Goal: Information Seeking & Learning: Learn about a topic

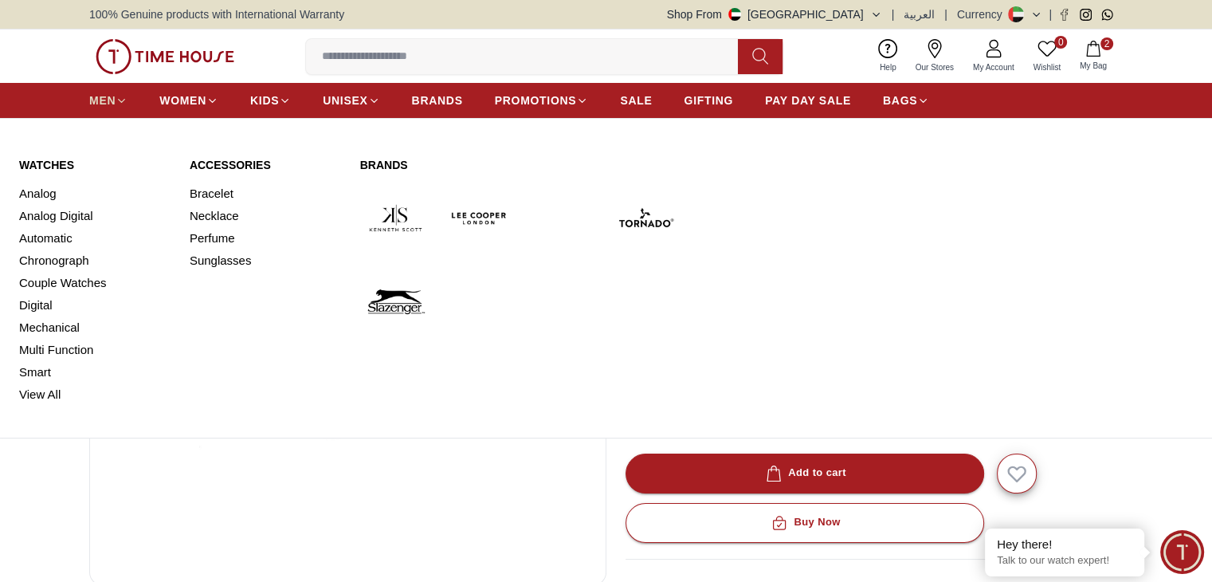
click at [100, 93] on span "MEN" at bounding box center [102, 100] width 26 height 16
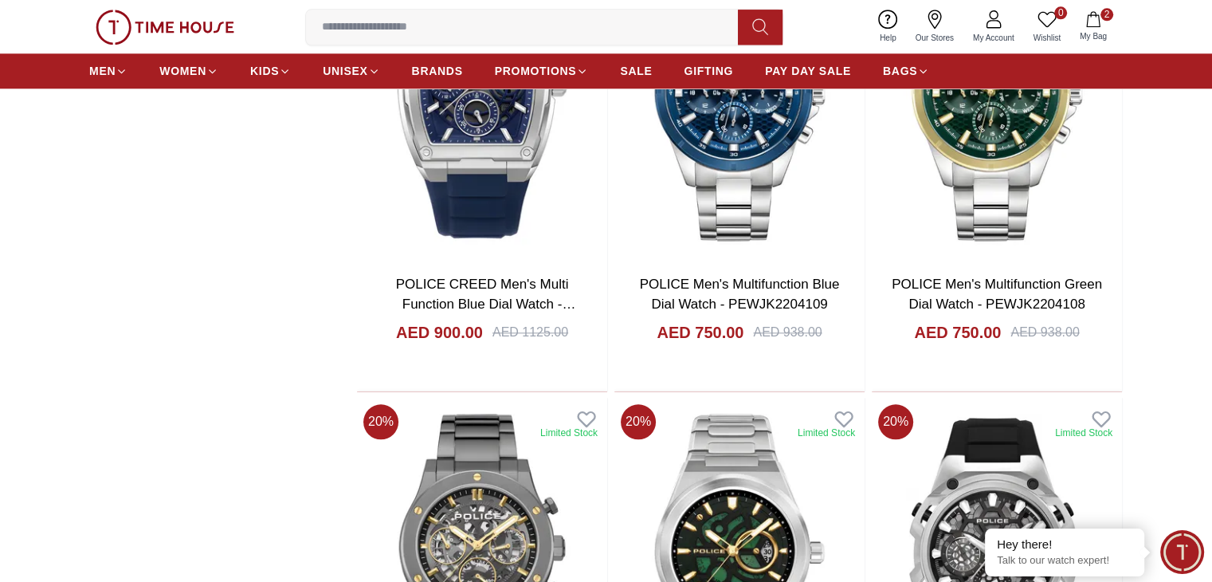
scroll to position [1142, 0]
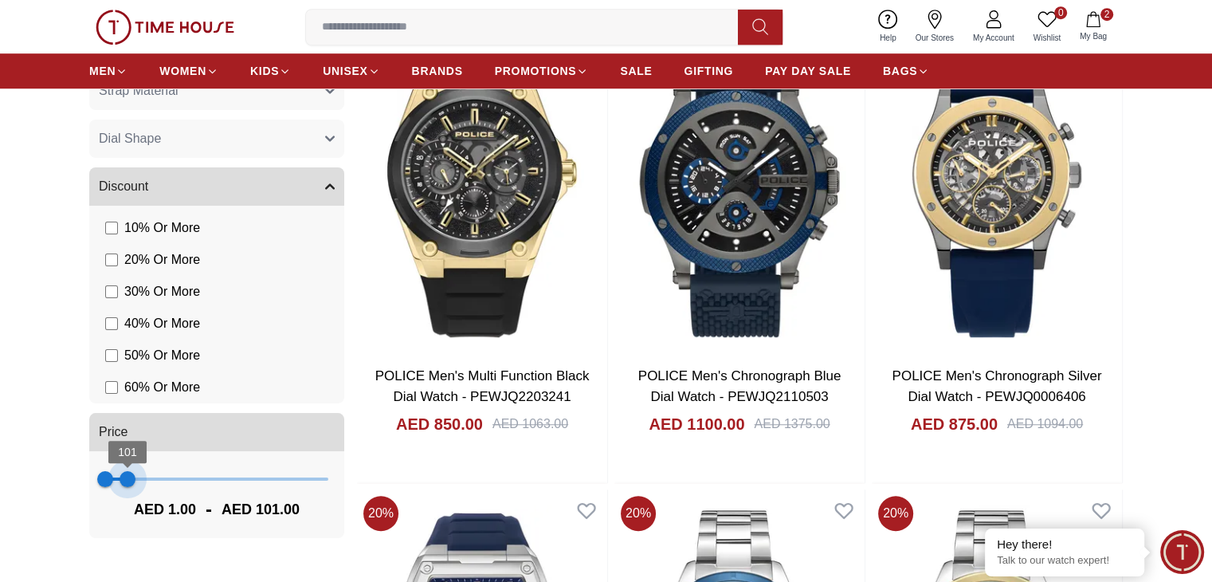
type input "**"
drag, startPoint x: 320, startPoint y: 484, endPoint x: 125, endPoint y: 491, distance: 195.3
click at [125, 487] on span "90" at bounding box center [125, 479] width 16 height 16
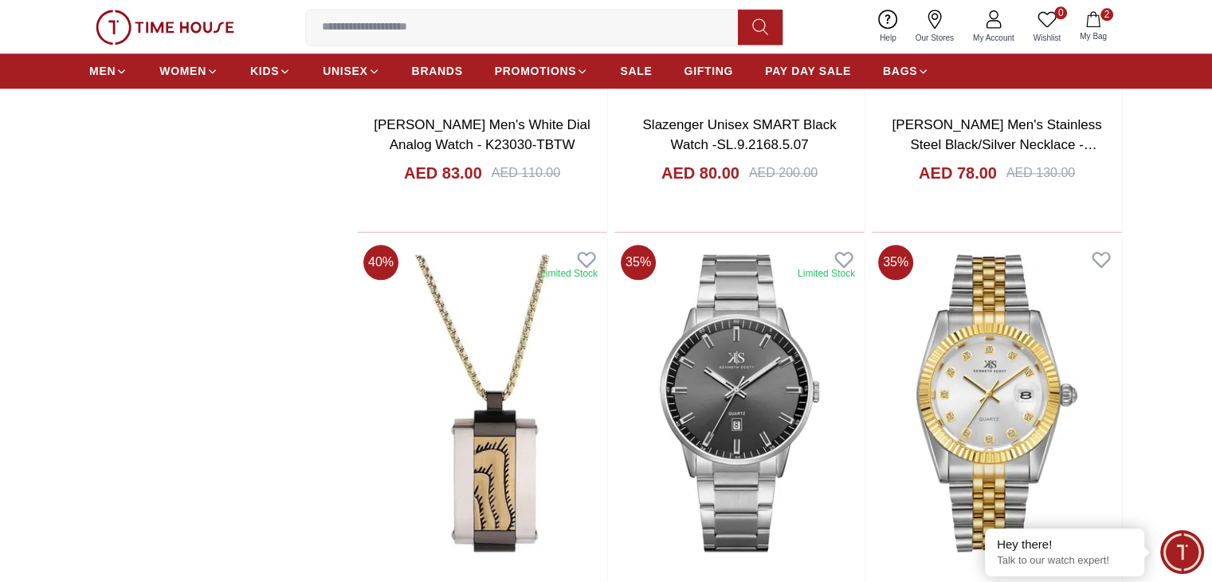
scroll to position [2019, 0]
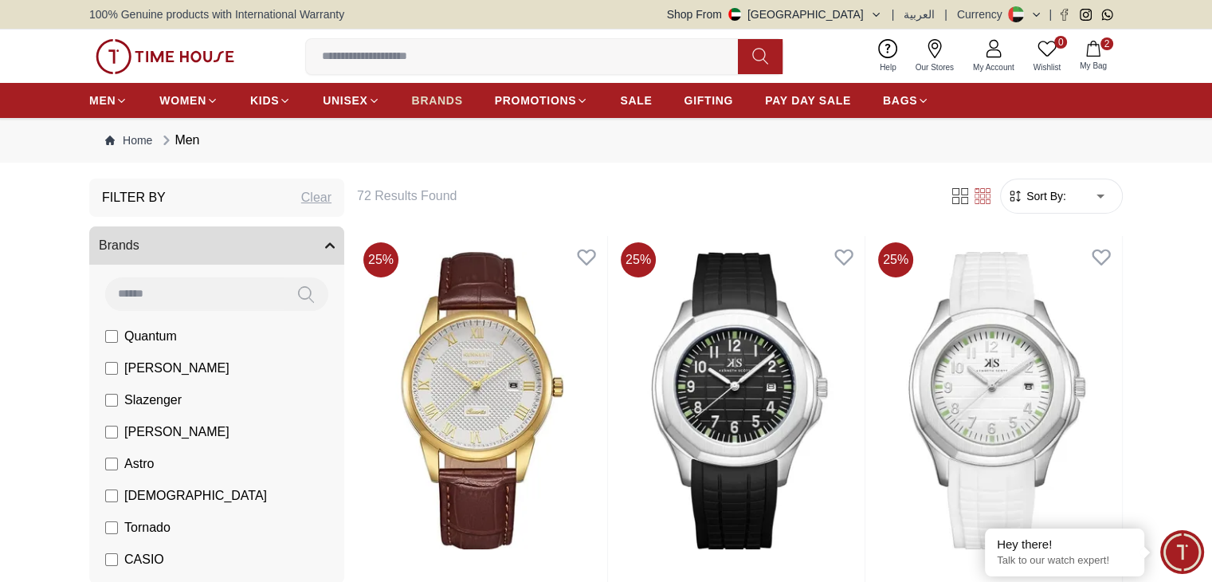
click at [424, 104] on span "BRANDS" at bounding box center [437, 100] width 51 height 16
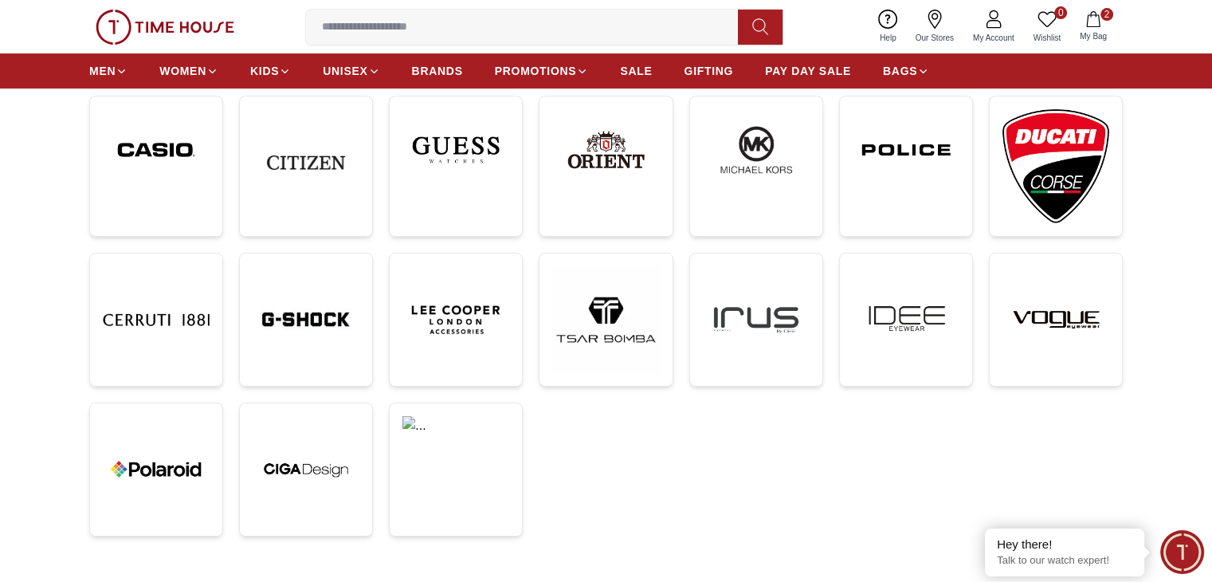
scroll to position [478, 0]
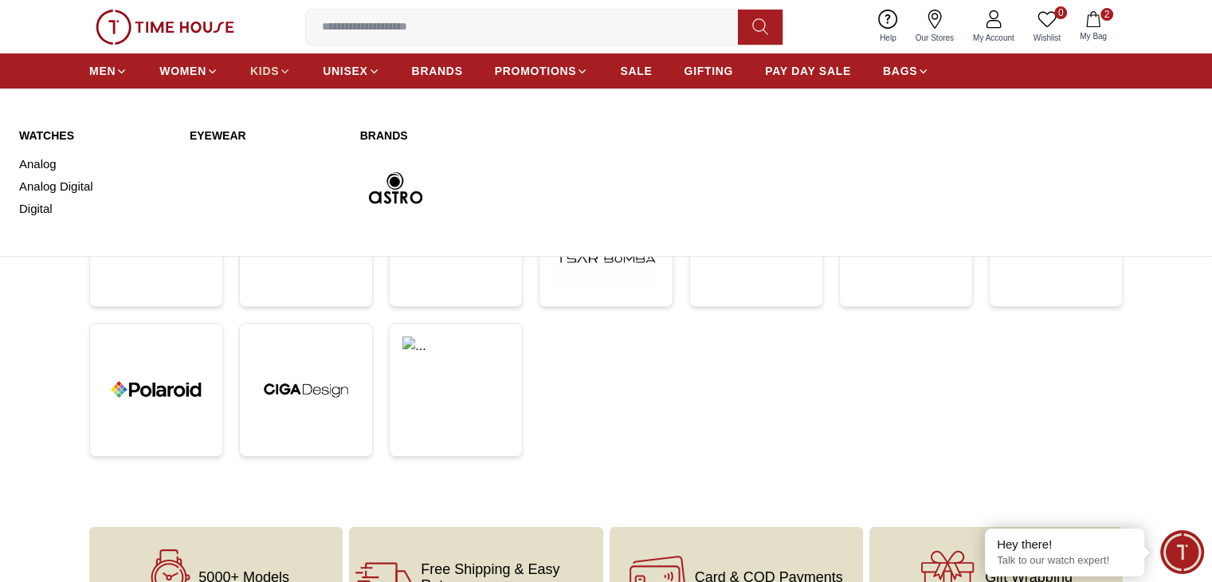
click at [267, 69] on span "KIDS" at bounding box center [264, 71] width 29 height 16
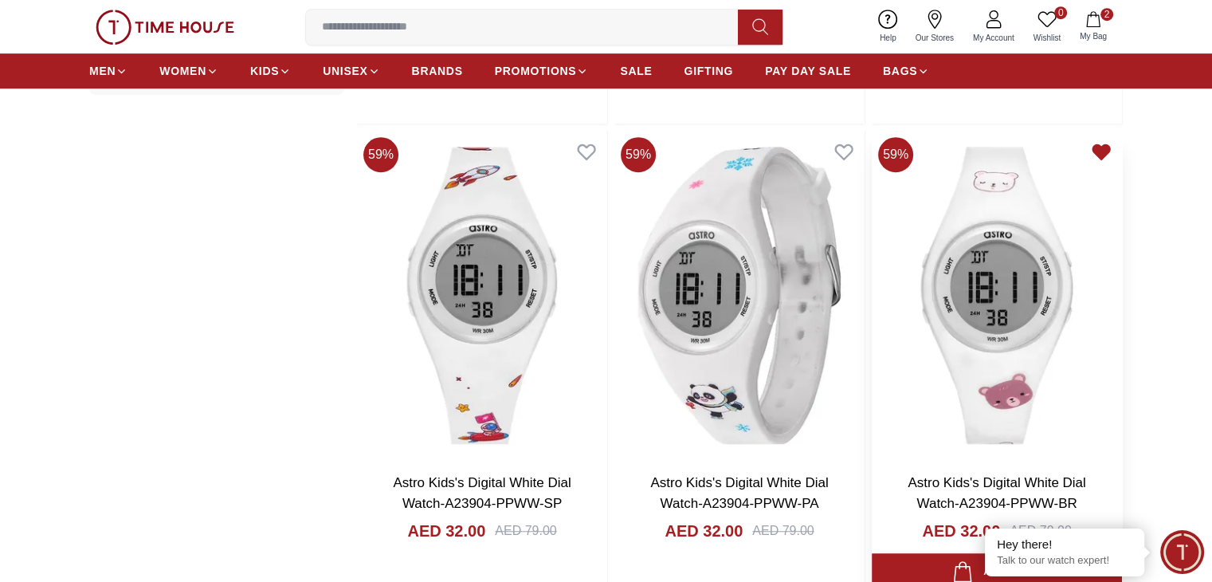
scroll to position [637, 0]
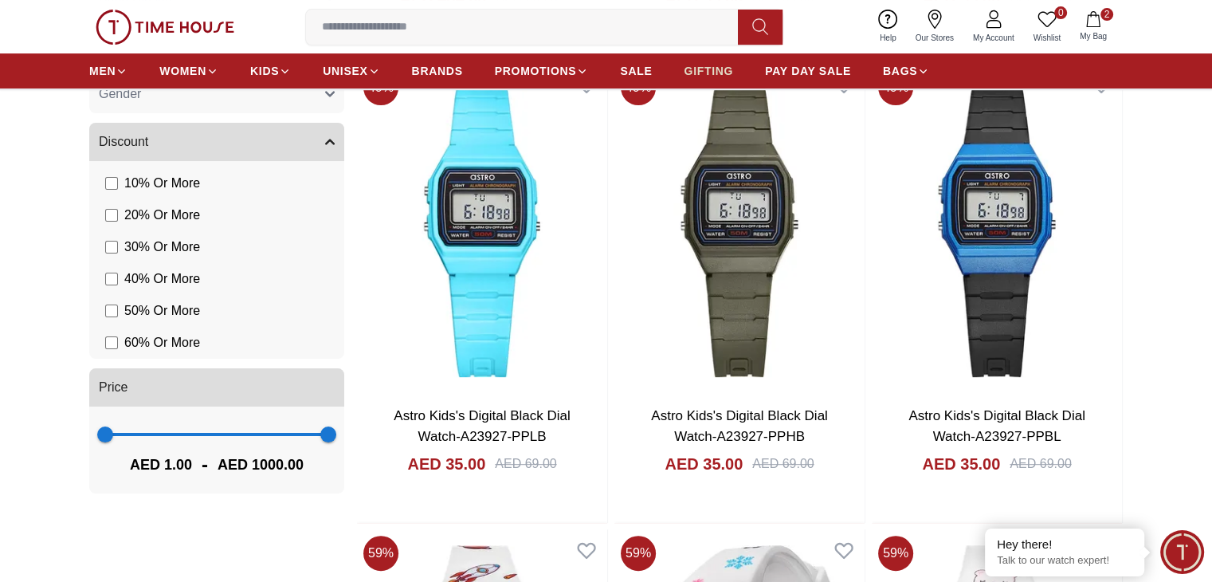
click at [695, 68] on span "GIFTING" at bounding box center [708, 71] width 49 height 16
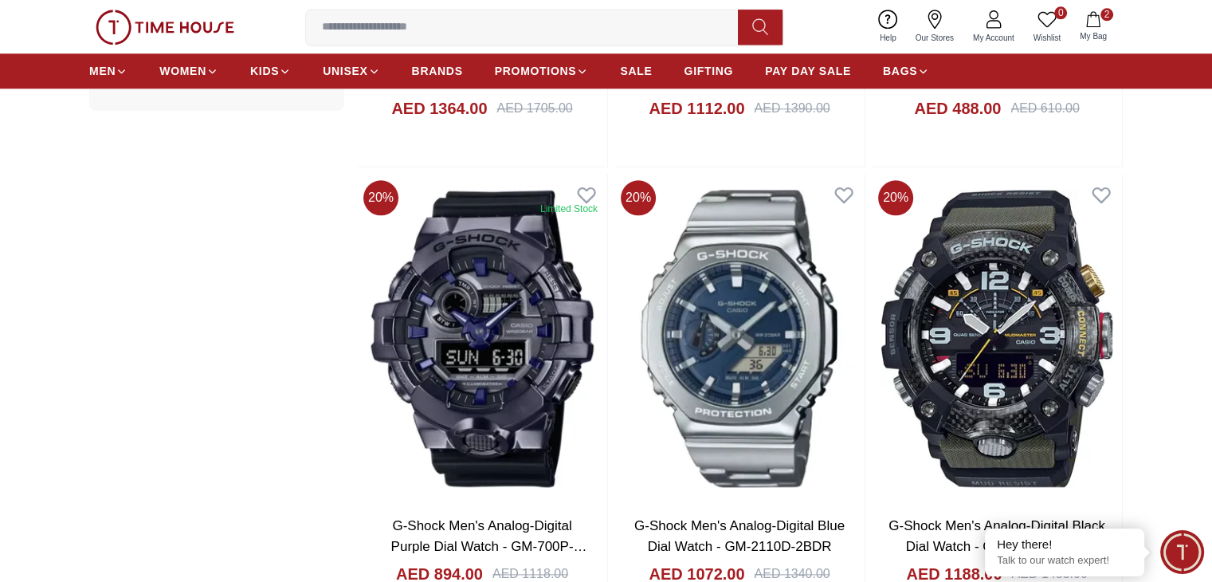
scroll to position [1992, 0]
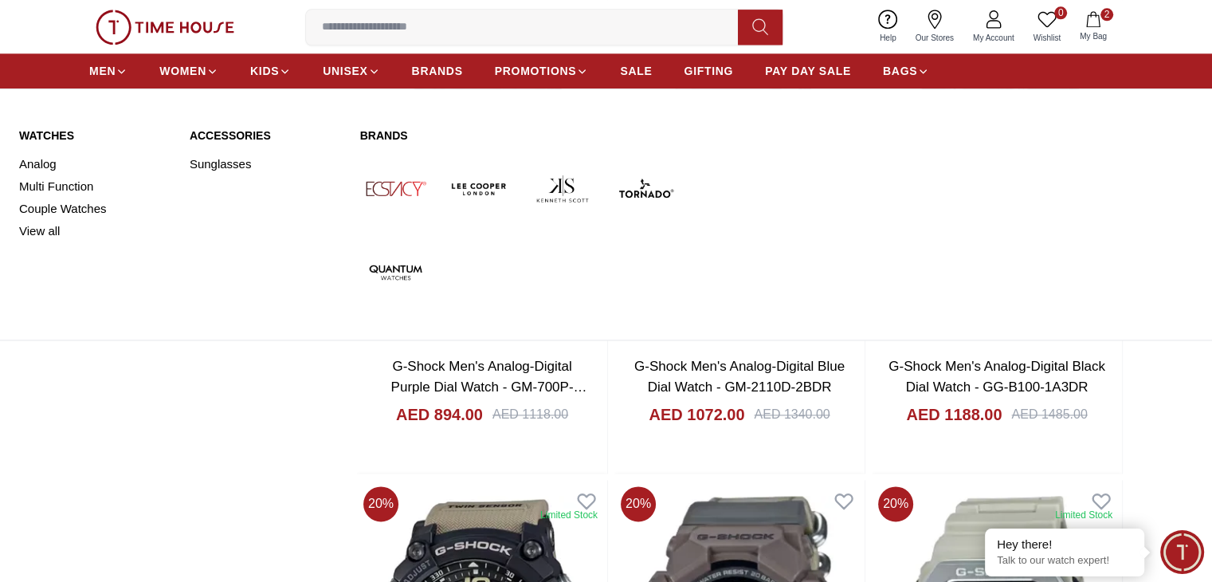
click at [219, 53] on nav "MEN WOMEN KIDS UNISEX BRANDS PROMOTIONS SALE GIFTING PAY DAY SALE BAGS" at bounding box center [509, 70] width 840 height 35
click at [182, 71] on span "WOMEN" at bounding box center [182, 71] width 47 height 16
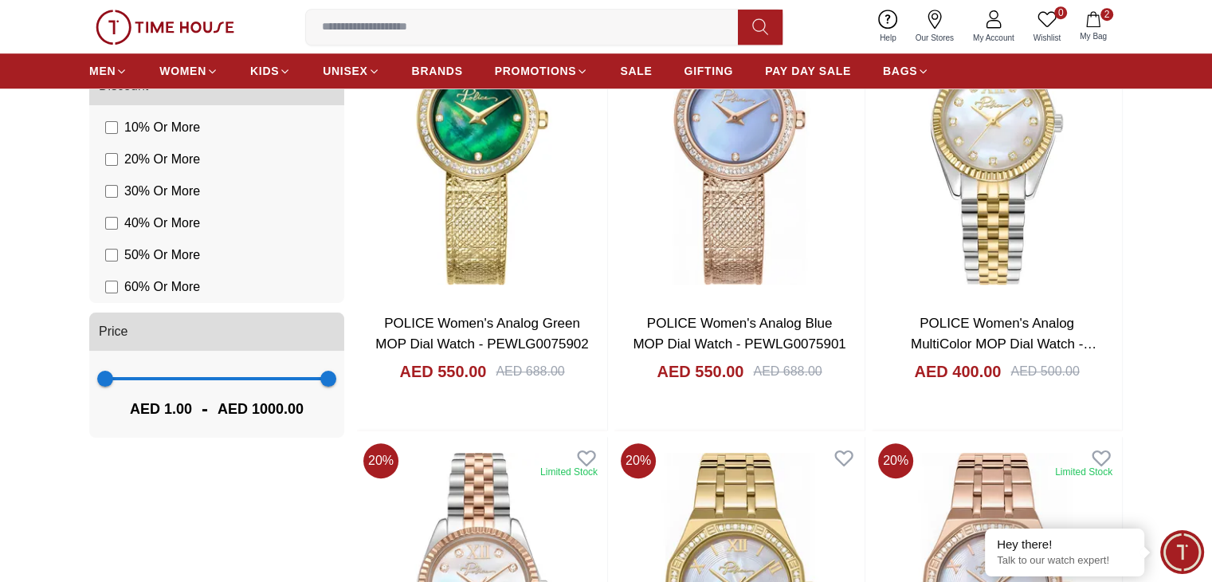
scroll to position [1354, 0]
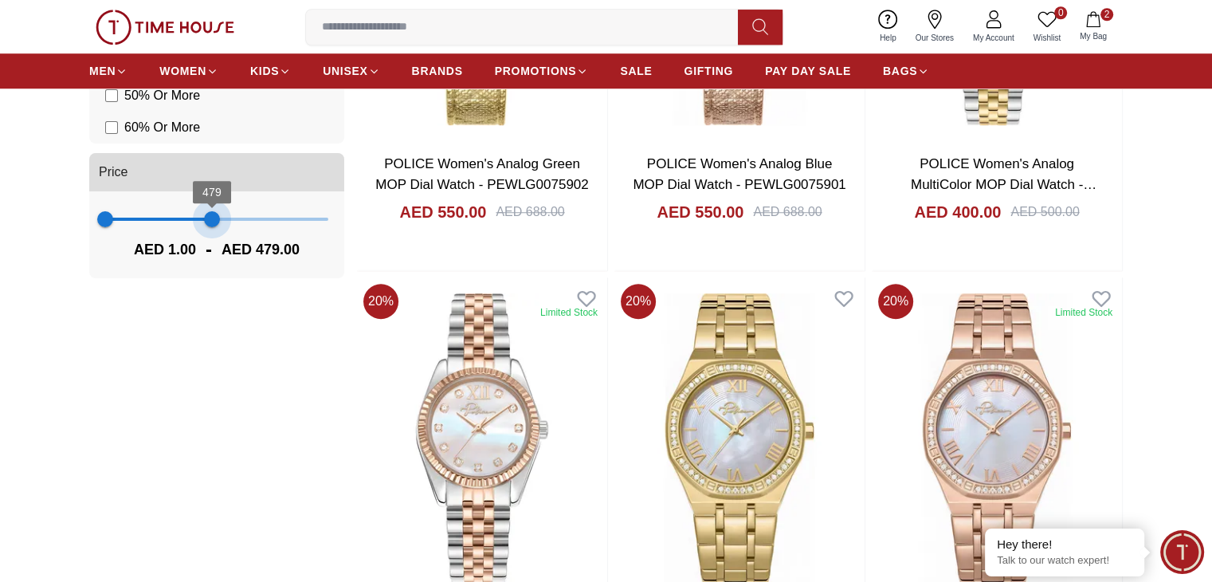
type input "***"
drag, startPoint x: 319, startPoint y: 219, endPoint x: 127, endPoint y: 223, distance: 191.2
click at [127, 223] on span "101" at bounding box center [127, 219] width 16 height 16
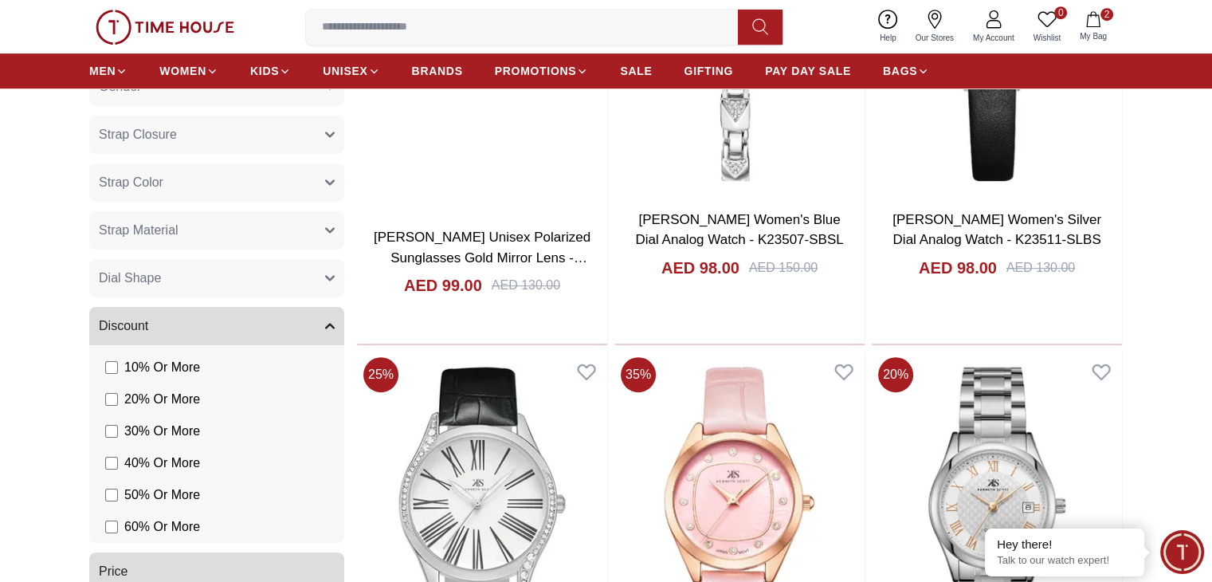
scroll to position [772, 0]
